Goal: Task Accomplishment & Management: Manage account settings

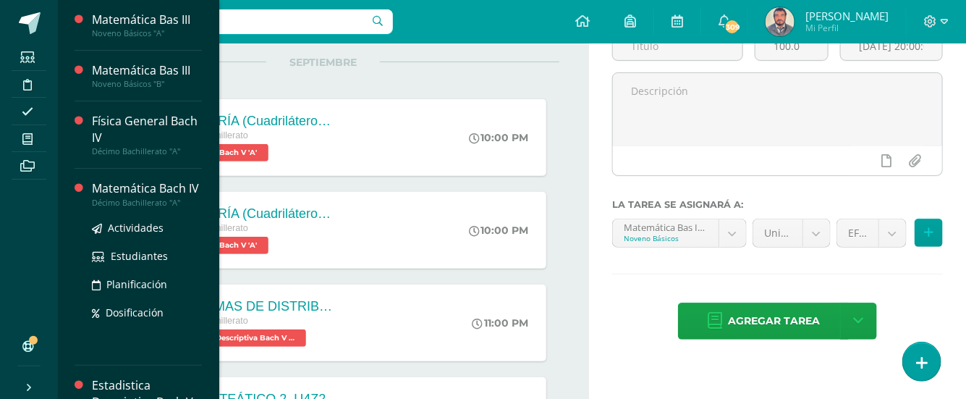
scroll to position [191, 0]
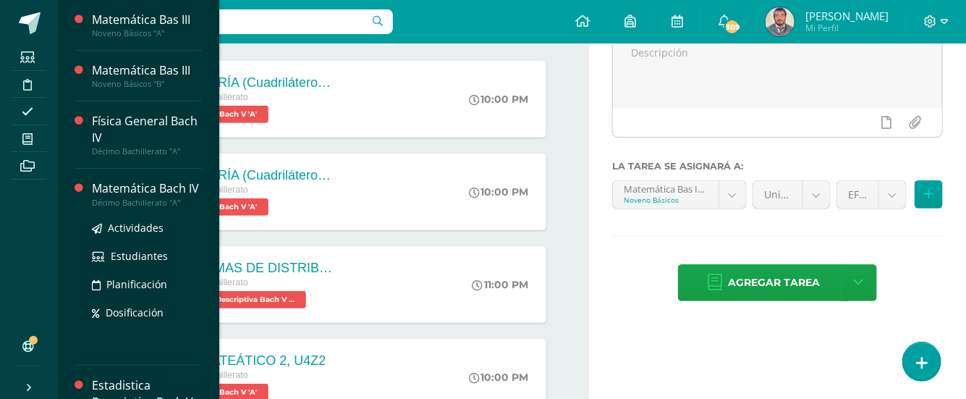
click at [177, 354] on div "Actividades Estudiantes Planificación Dosificación" at bounding box center [147, 281] width 110 height 146
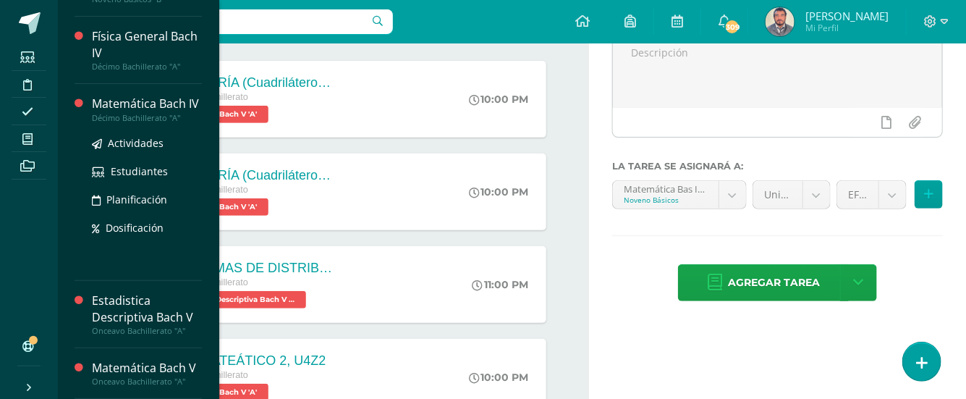
scroll to position [117, 0]
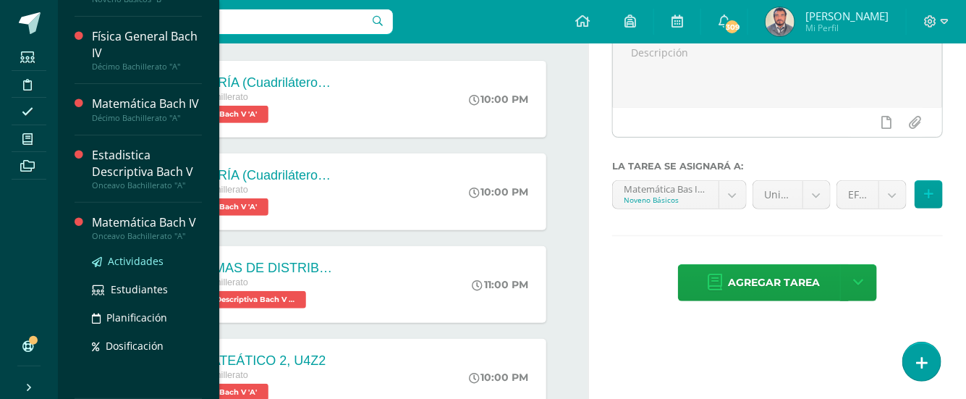
click at [137, 261] on span "Actividades" at bounding box center [136, 261] width 56 height 14
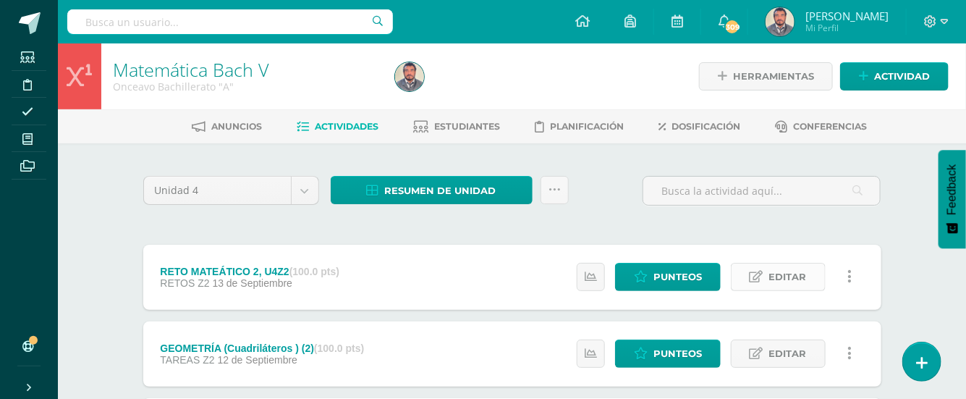
click at [780, 280] on span "Editar" at bounding box center [789, 277] width 38 height 27
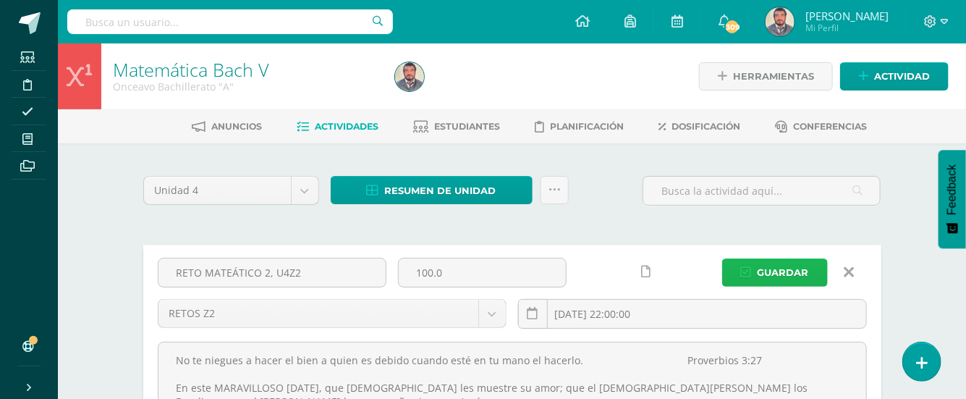
click at [788, 271] on span "Guardar" at bounding box center [783, 272] width 51 height 27
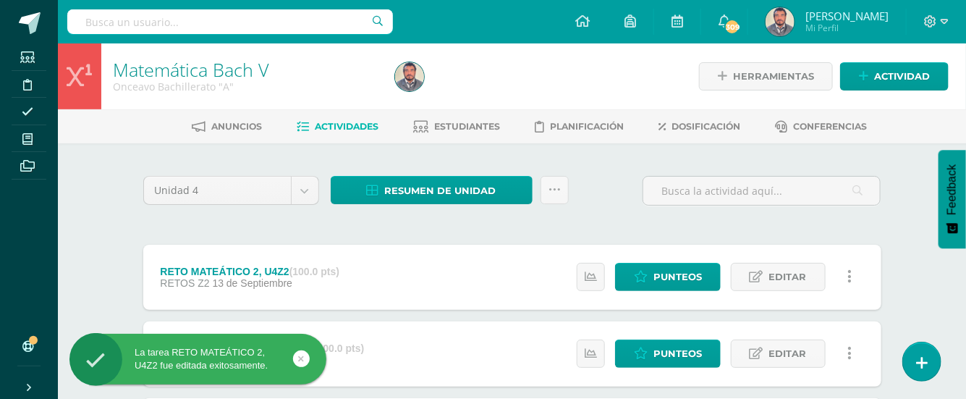
click at [853, 274] on link at bounding box center [850, 277] width 28 height 28
